Goal: Browse casually

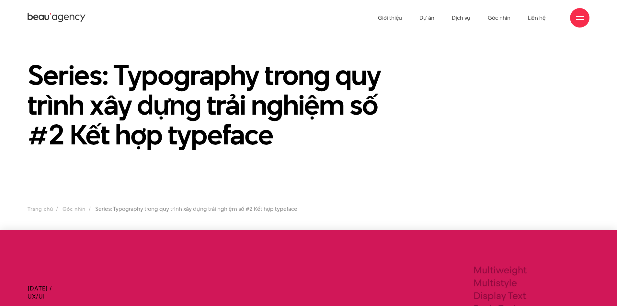
click at [74, 20] on icon at bounding box center [72, 17] width 5 height 5
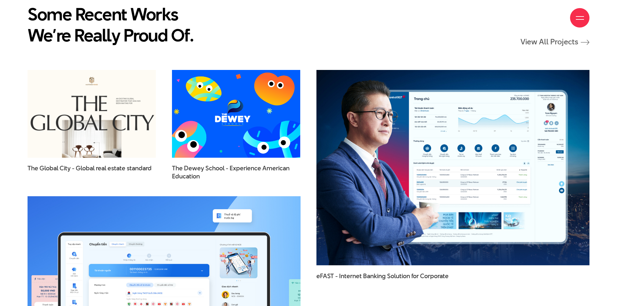
scroll to position [1080, 0]
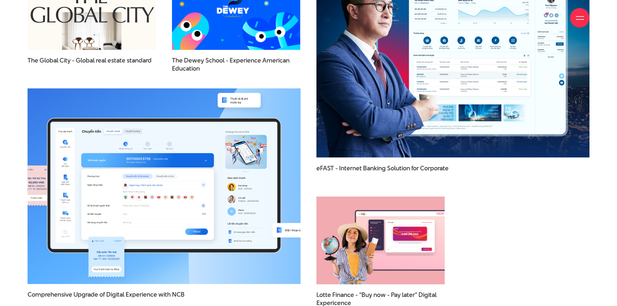
click at [209, 182] on img at bounding box center [164, 186] width 300 height 215
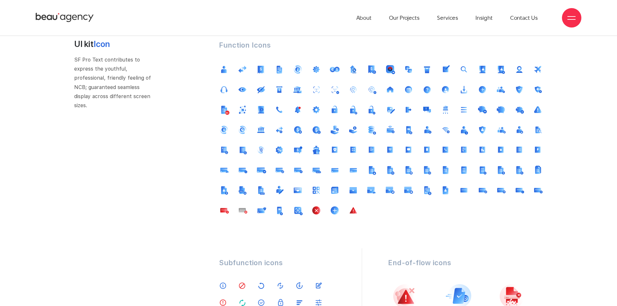
scroll to position [3068, 0]
